Goal: Use online tool/utility: Utilize a website feature to perform a specific function

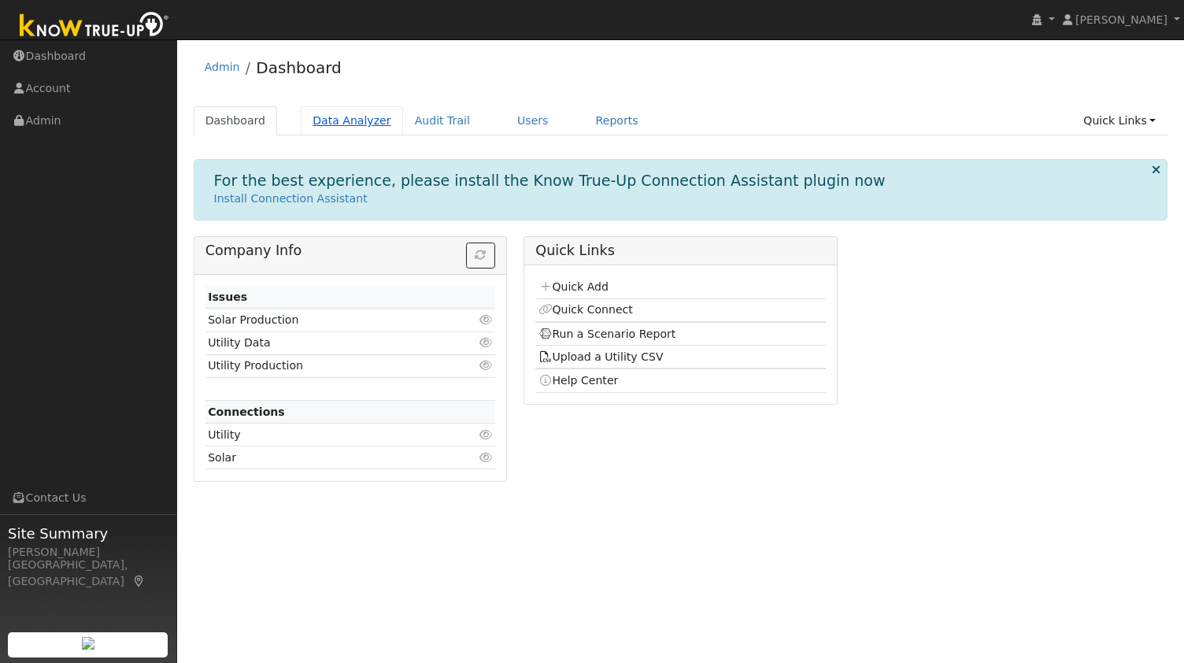
click at [345, 129] on link "Data Analyzer" at bounding box center [352, 120] width 102 height 29
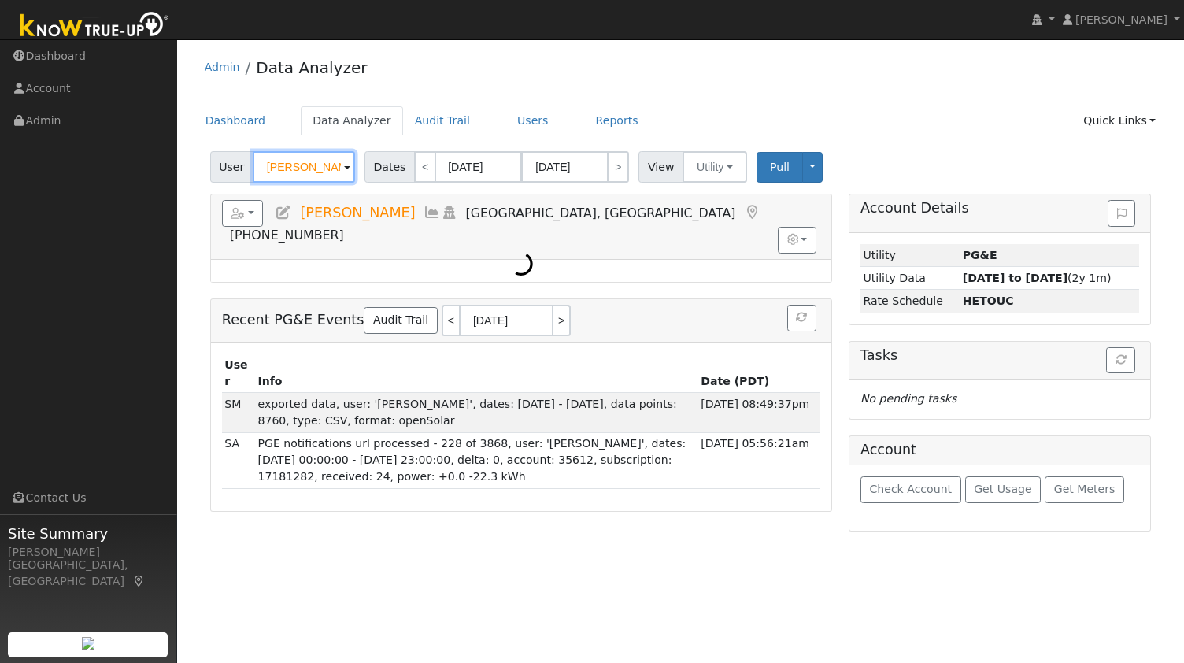
click at [298, 165] on input "Jared Bedecarre" at bounding box center [304, 166] width 102 height 31
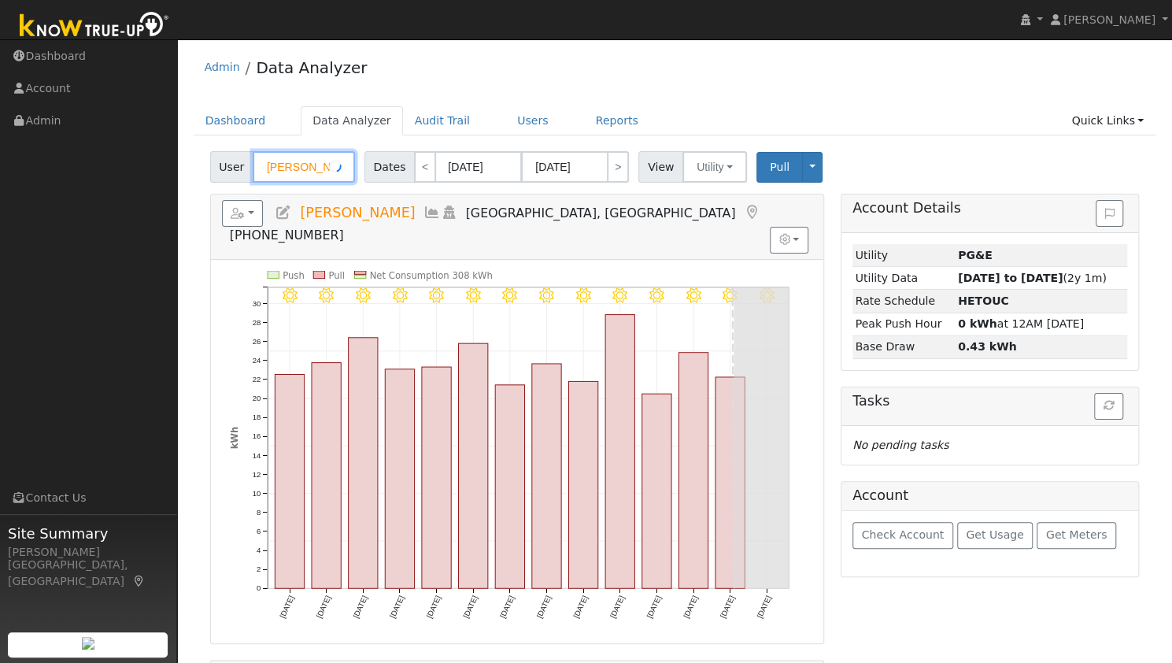
click at [298, 165] on input "Jared Bedecarre" at bounding box center [304, 166] width 102 height 31
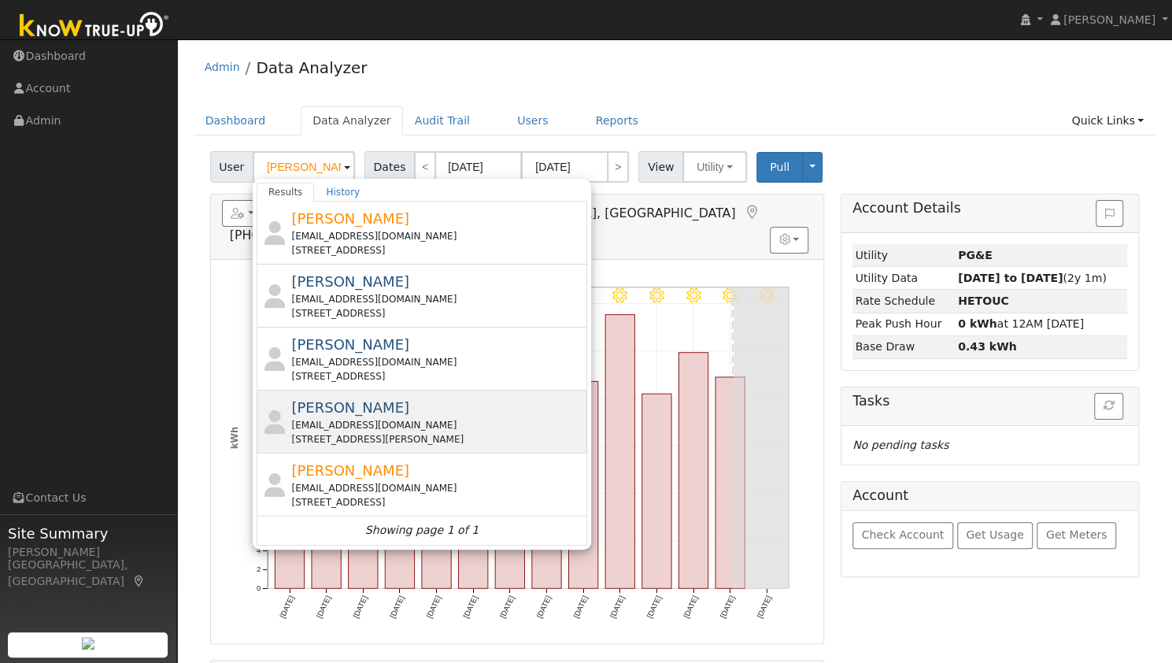
click at [339, 401] on span "[PERSON_NAME]" at bounding box center [350, 407] width 118 height 17
type input "[PERSON_NAME]"
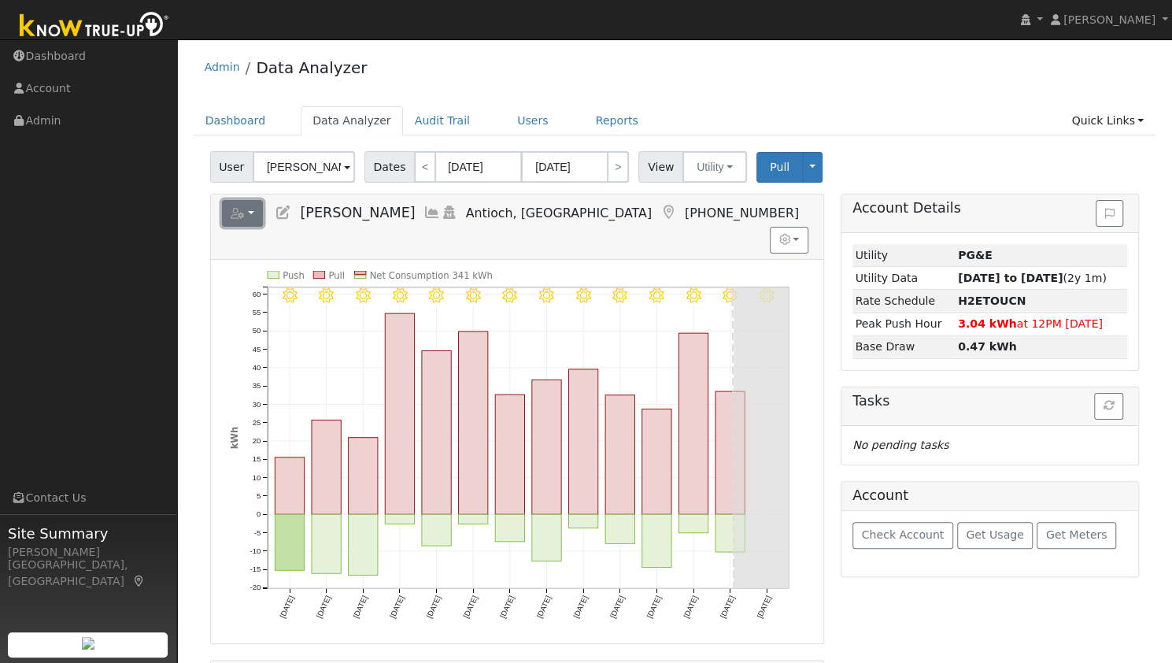
click at [254, 201] on button "button" at bounding box center [243, 213] width 42 height 27
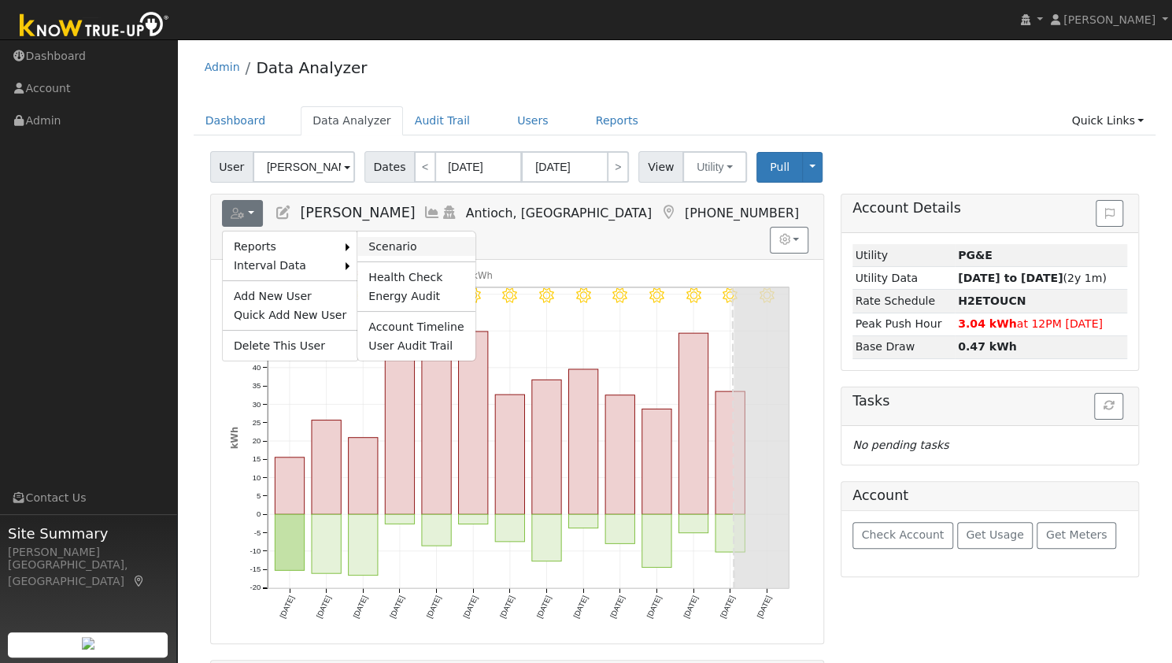
click at [375, 242] on link "Scenario" at bounding box center [415, 246] width 117 height 19
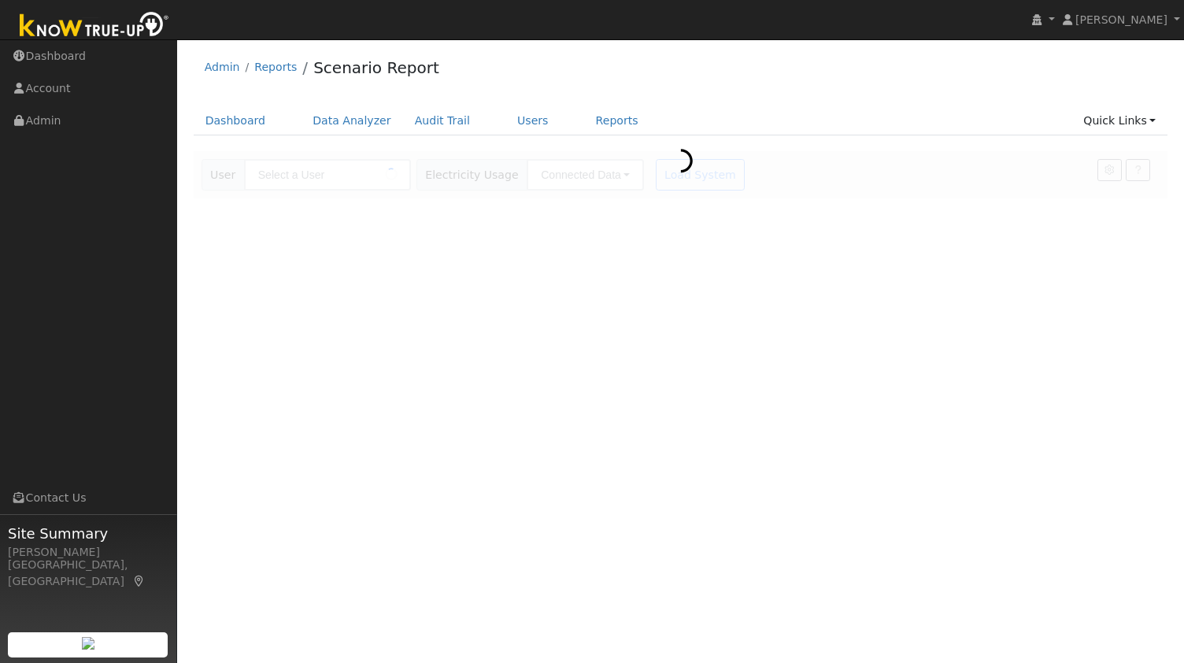
type input "[PERSON_NAME]"
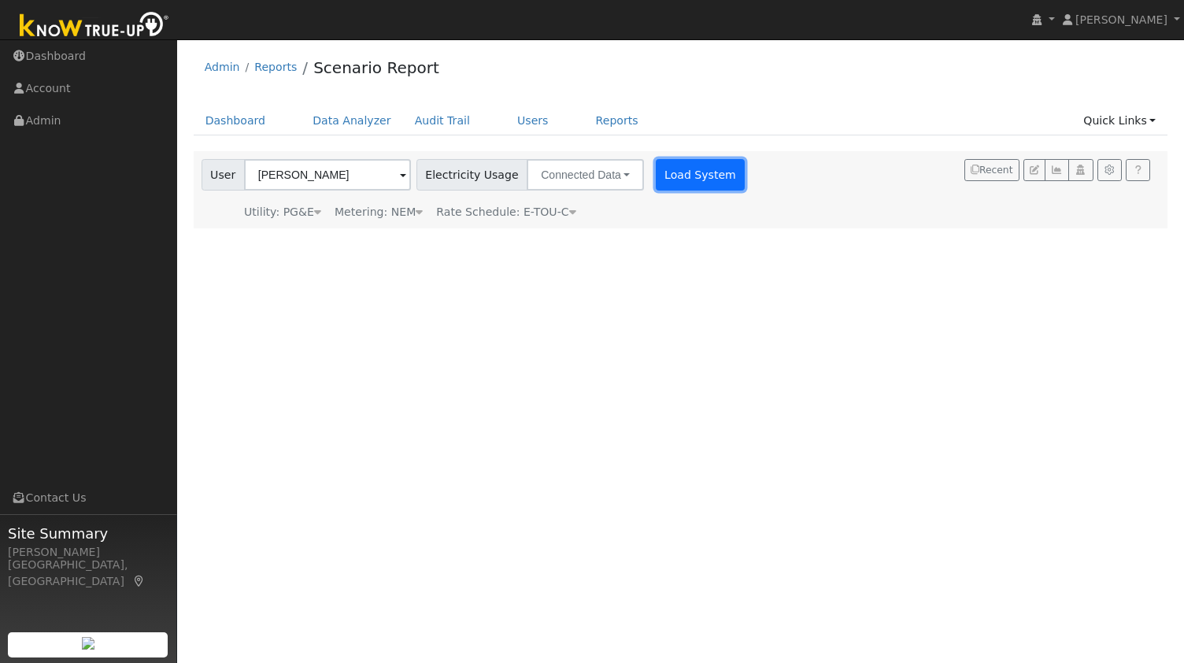
click at [657, 180] on button "Load System" at bounding box center [701, 174] width 90 height 31
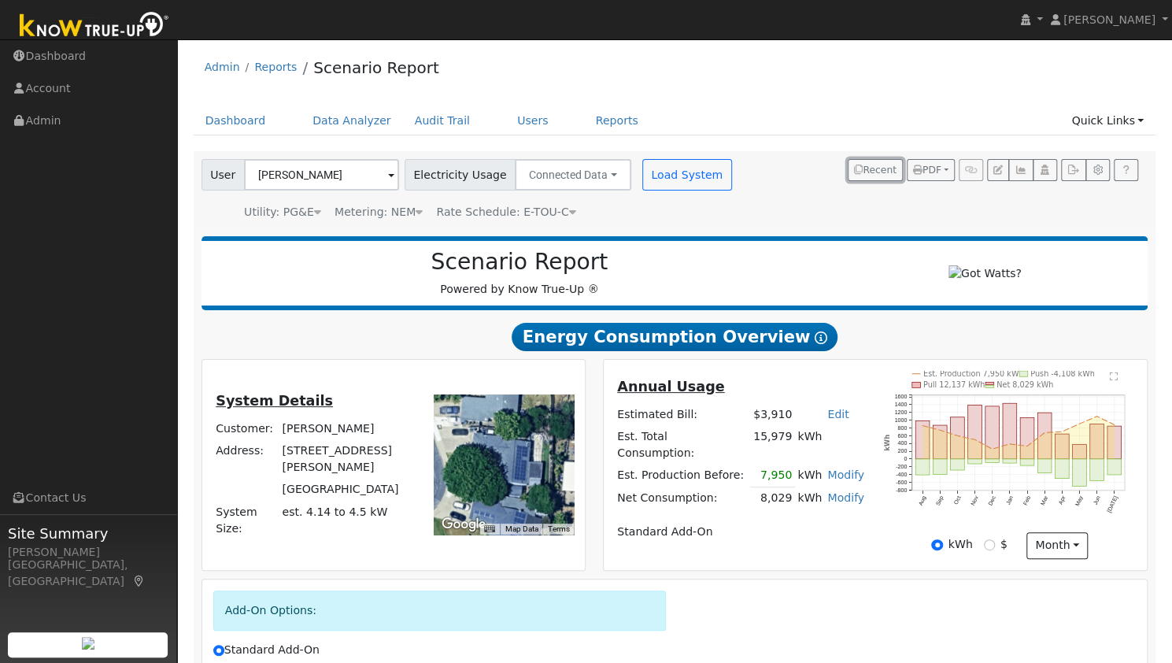
scroll to position [183, 0]
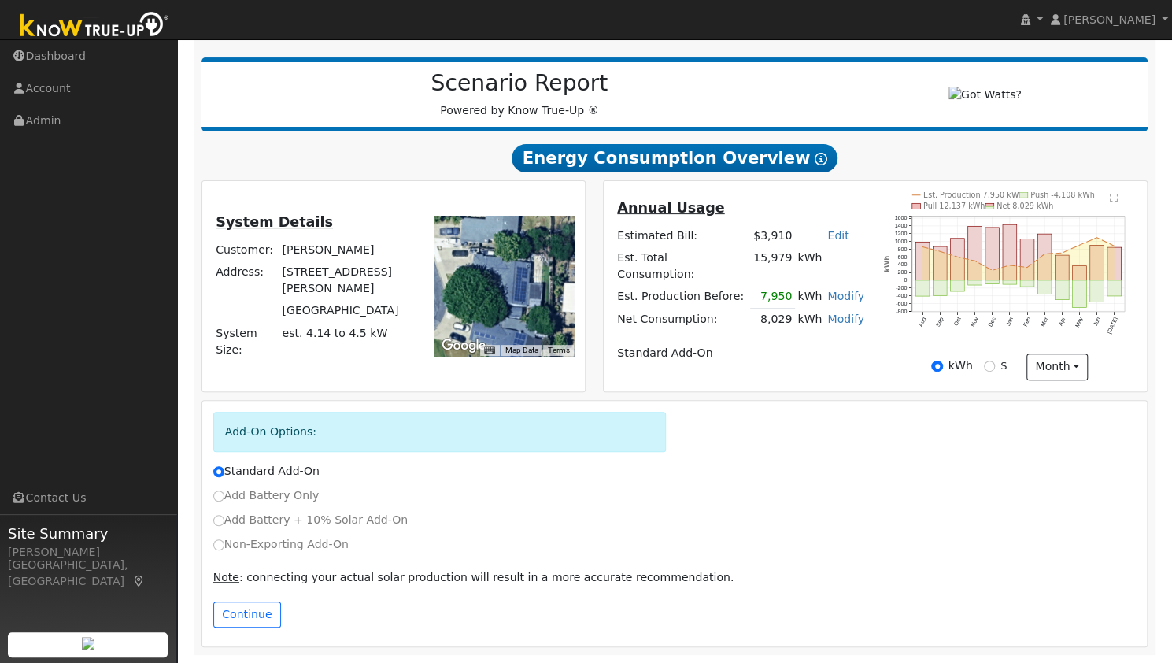
click at [217, 551] on label "Non-Exporting Add-On" at bounding box center [280, 544] width 135 height 17
click at [217, 550] on input "Non-Exporting Add-On" at bounding box center [218, 544] width 11 height 11
radio input "true"
radio input "false"
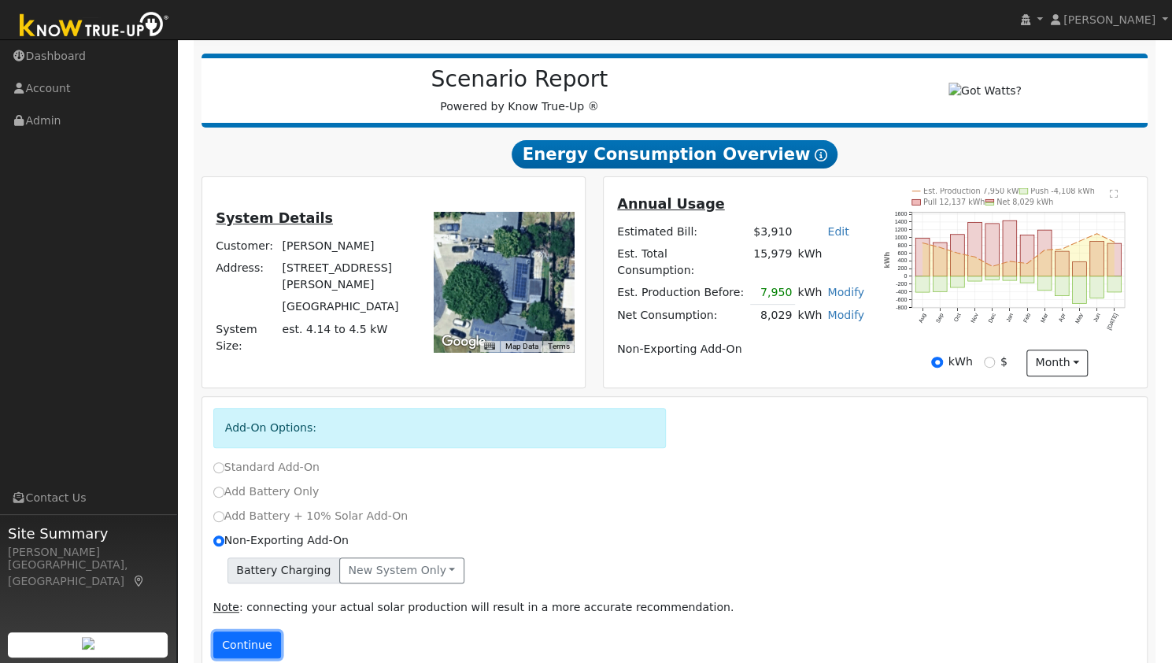
click at [250, 648] on button "Continue" at bounding box center [247, 644] width 68 height 27
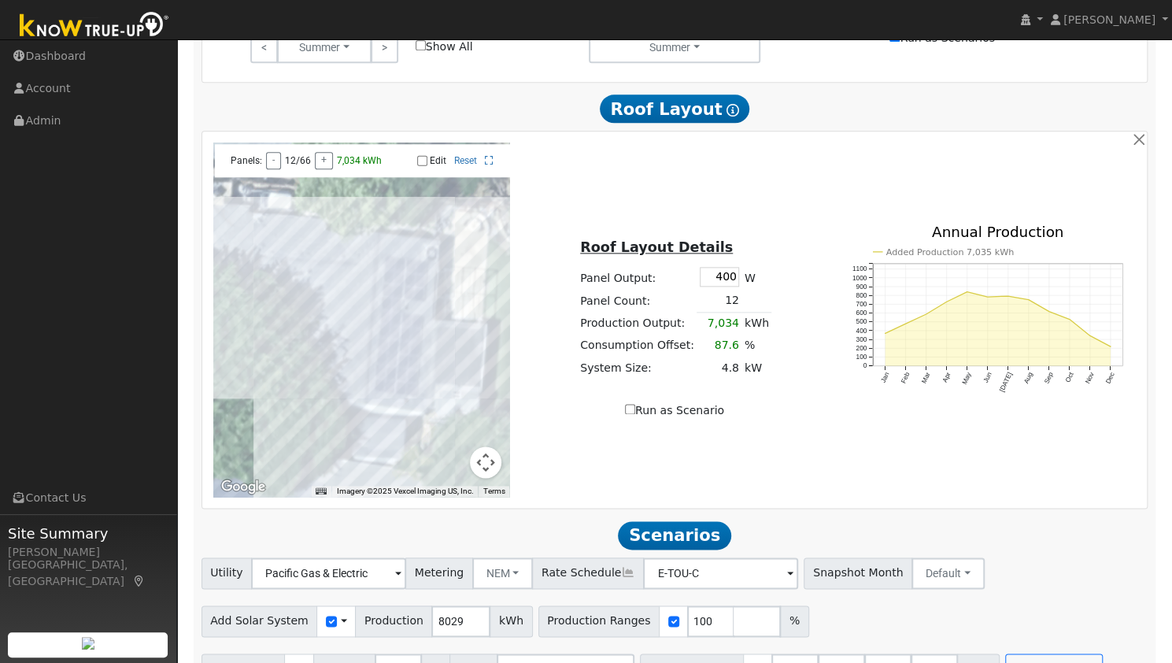
scroll to position [1046, 0]
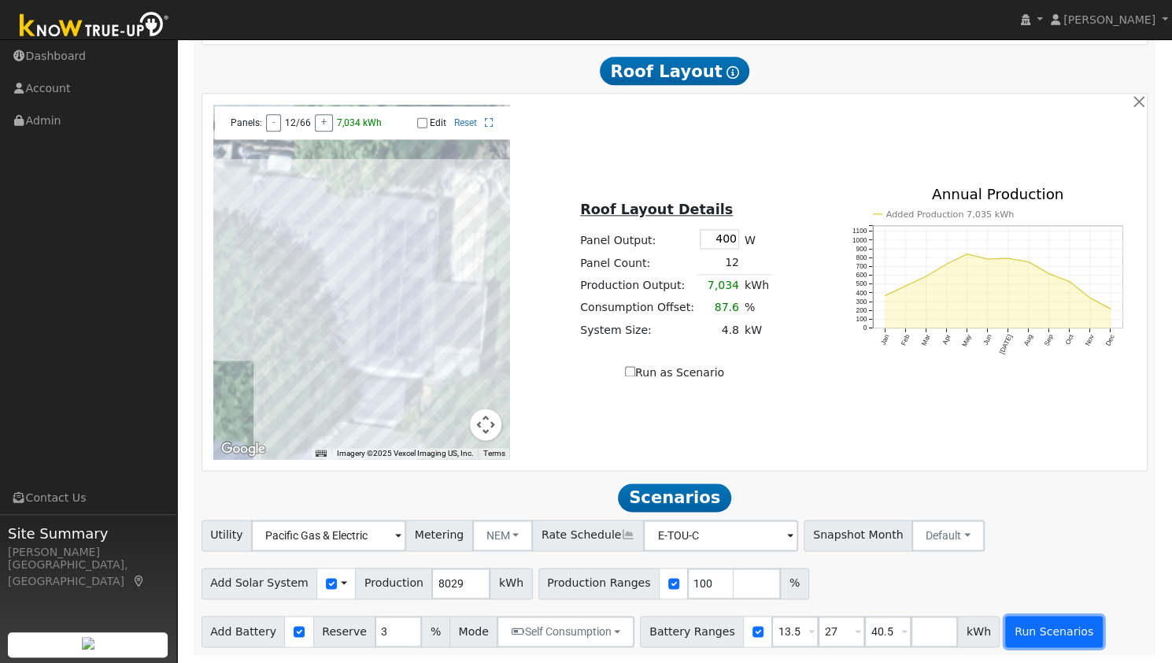
click at [1031, 632] on button "Run Scenarios" at bounding box center [1053, 631] width 97 height 31
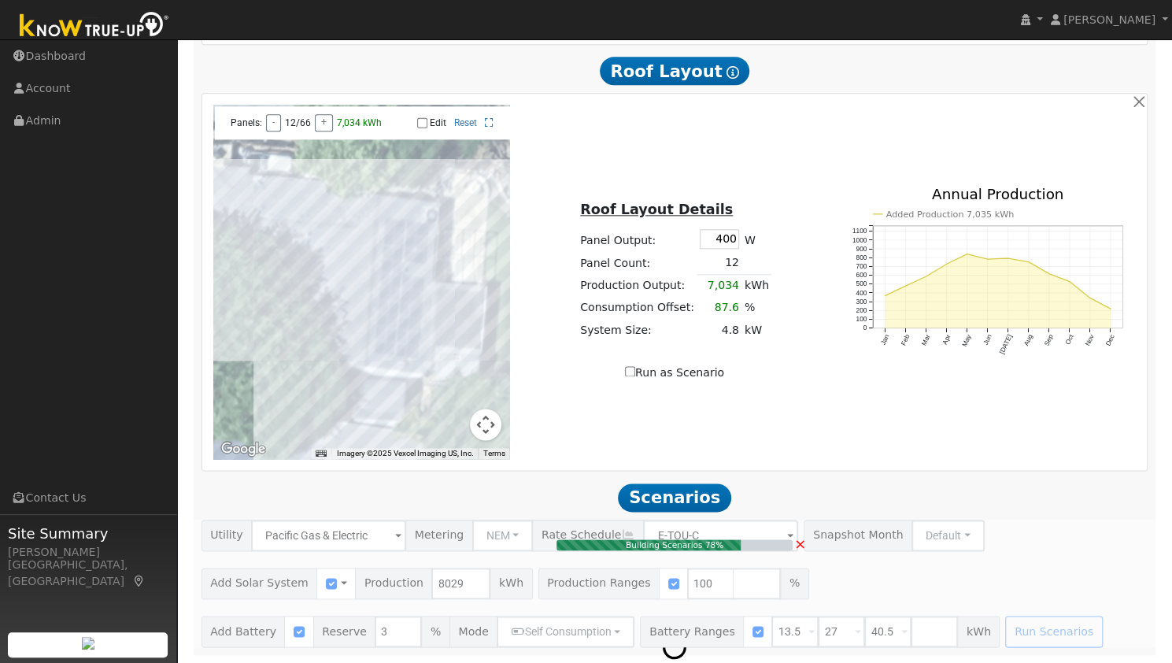
type input "5.9"
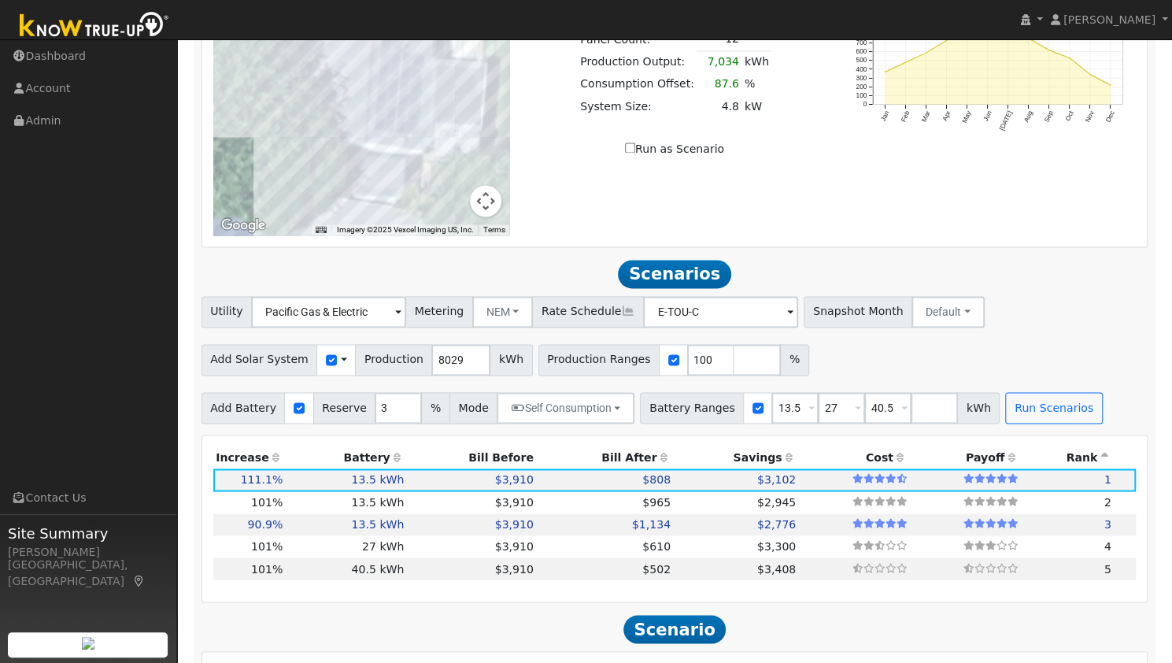
scroll to position [1265, 0]
